Goal: Transaction & Acquisition: Purchase product/service

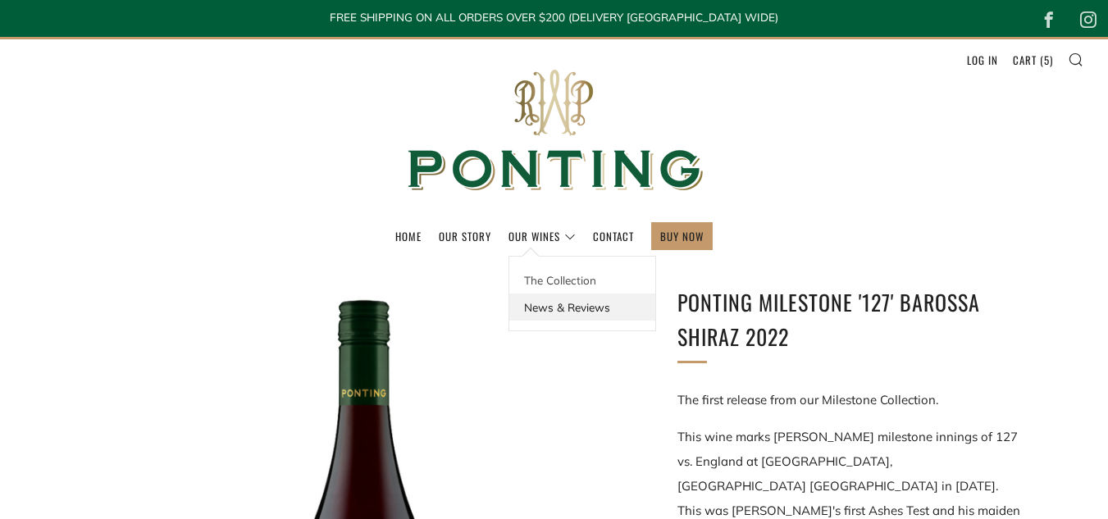
click at [541, 312] on link "News & Reviews" at bounding box center [583, 307] width 146 height 27
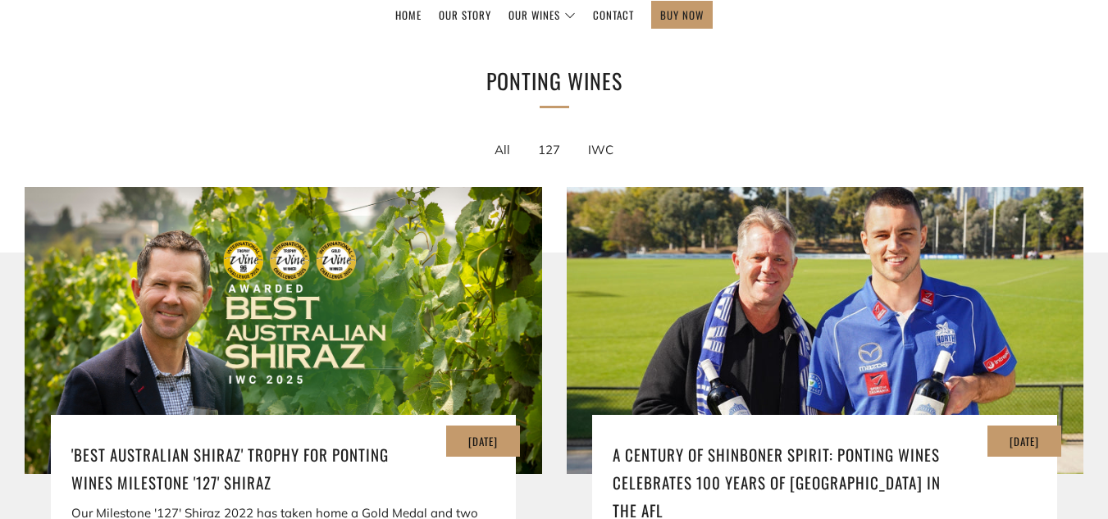
scroll to position [229, 0]
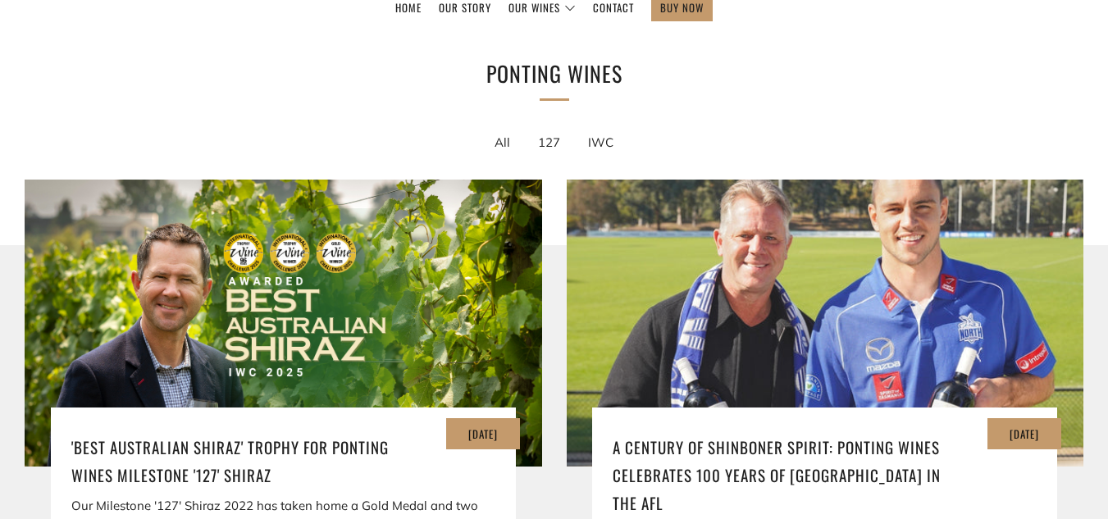
click at [868, 257] on img at bounding box center [824, 323] width 621 height 345
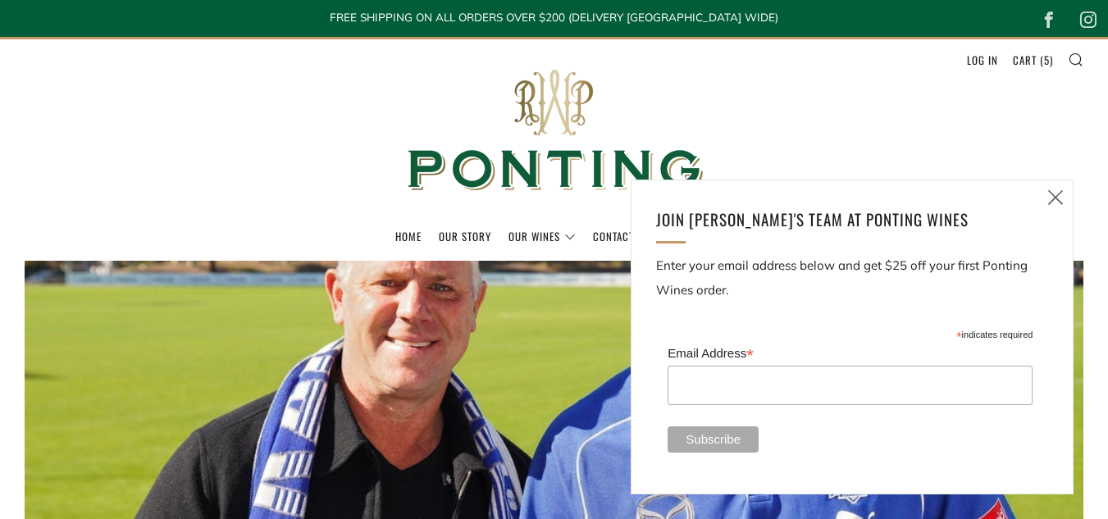
click at [1055, 194] on icon at bounding box center [1056, 197] width 20 height 21
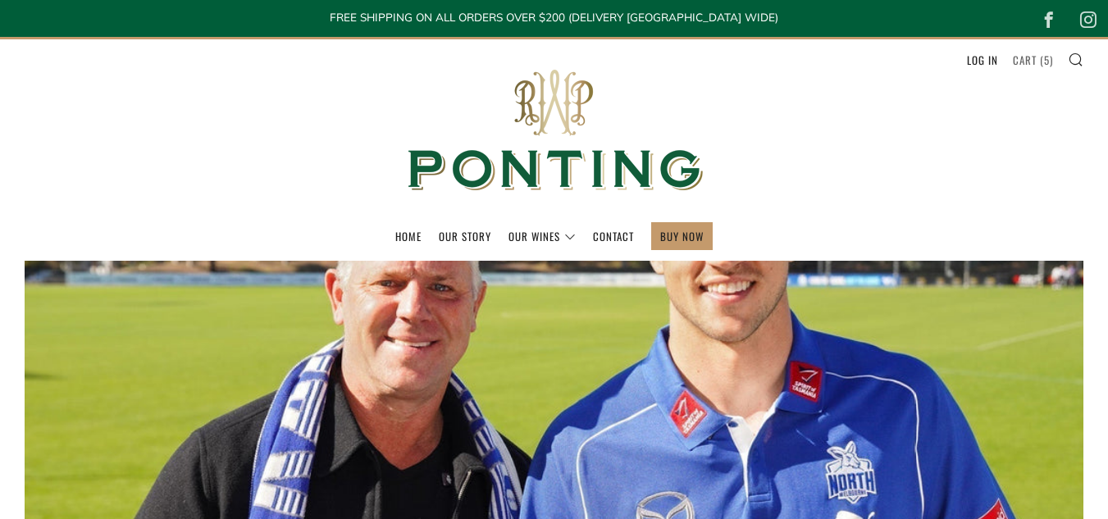
click at [1031, 57] on link "Cart ( 5 )" at bounding box center [1033, 60] width 40 height 26
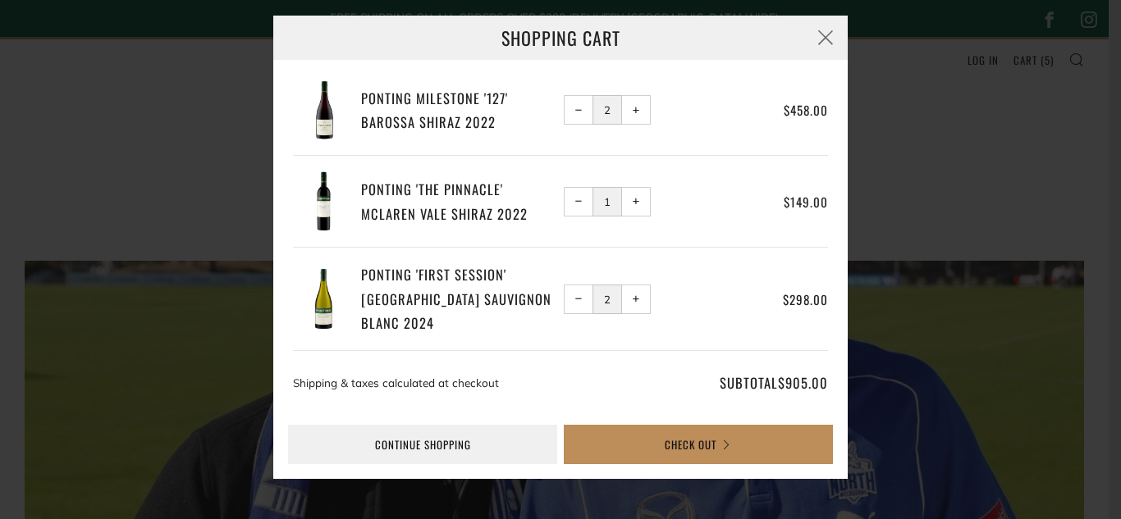
click at [708, 445] on button "Check Out" at bounding box center [698, 444] width 269 height 39
